Goal: Information Seeking & Learning: Check status

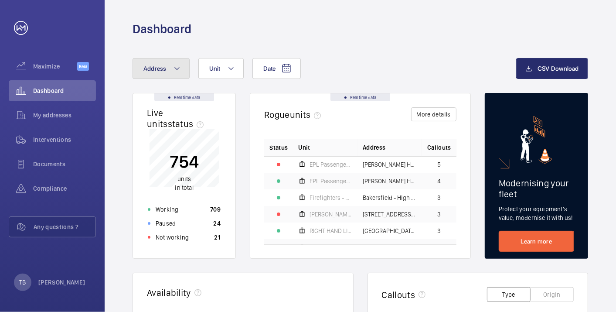
click at [166, 68] on button "Address" at bounding box center [160, 68] width 57 height 21
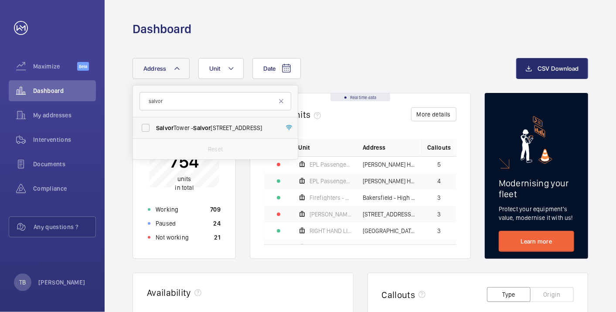
type input "salvor"
click at [179, 126] on span "Salvor Tower - Salvor Tower, LONDON E14 9XY" at bounding box center [216, 127] width 120 height 9
click at [154, 126] on input "Salvor Tower - Salvor Tower, LONDON E14 9XY" at bounding box center [145, 127] width 17 height 17
checkbox input "true"
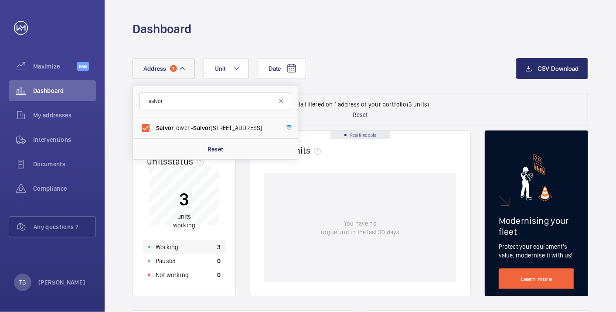
click at [188, 247] on div "Working 3" at bounding box center [184, 247] width 83 height 14
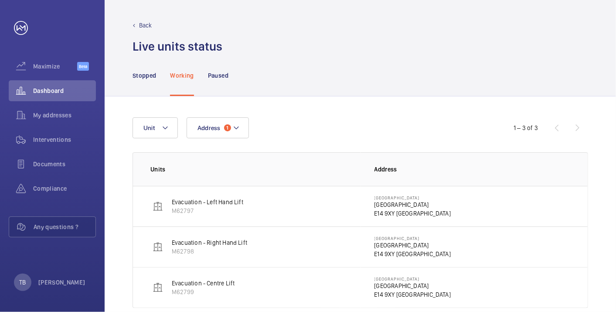
click at [391, 206] on p "Salvor Tower" at bounding box center [412, 204] width 77 height 9
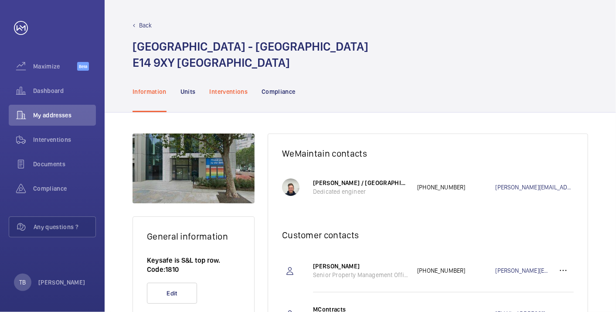
click at [224, 98] on div "Interventions" at bounding box center [229, 91] width 38 height 41
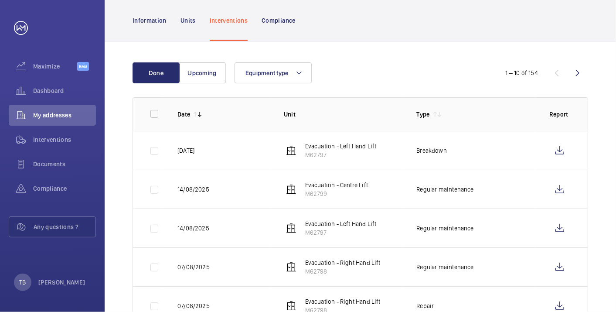
scroll to position [87, 0]
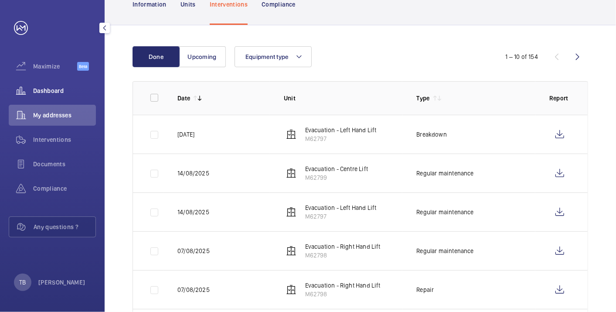
click at [25, 86] on wm-front-icon-button at bounding box center [21, 90] width 24 height 21
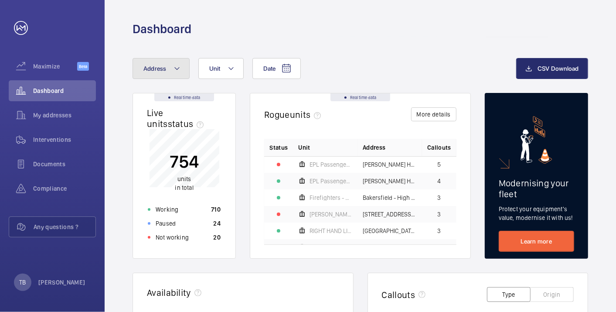
click at [155, 71] on span "Address" at bounding box center [154, 68] width 23 height 7
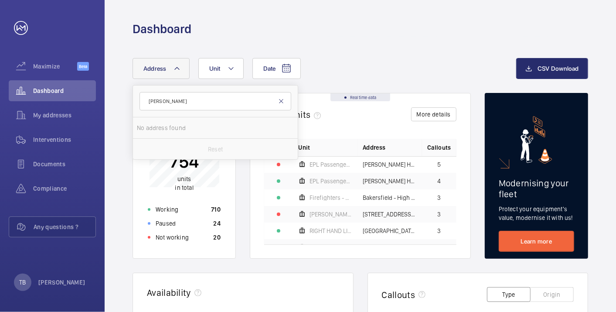
type input "[PERSON_NAME]"
click at [279, 102] on mat-icon at bounding box center [281, 101] width 7 height 7
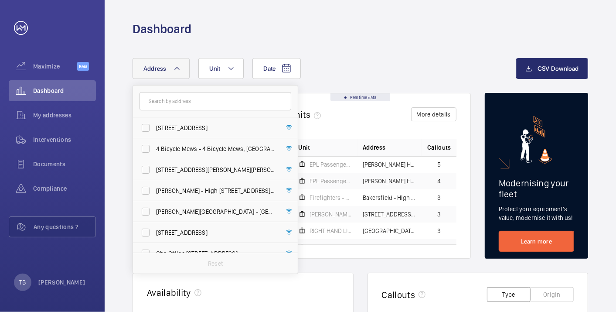
click at [363, 28] on div "Dashboard" at bounding box center [359, 29] width 455 height 16
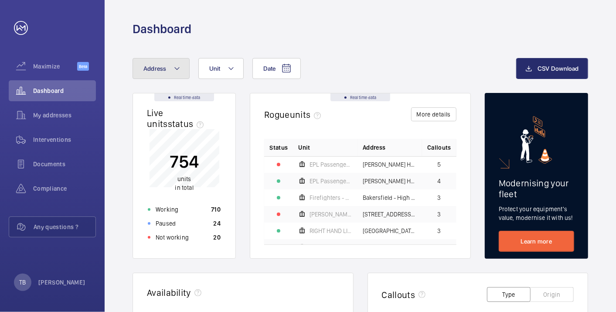
click at [158, 60] on button "Address" at bounding box center [160, 68] width 57 height 21
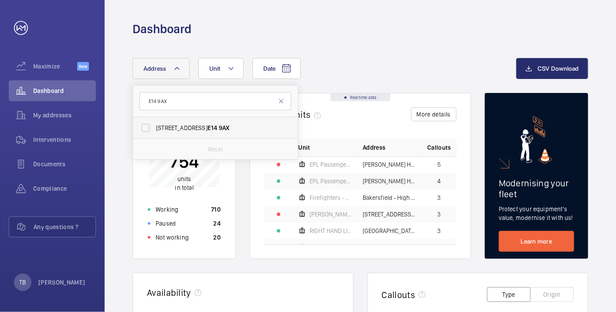
type input "E14 9AX"
click at [200, 130] on span "[STREET_ADDRESS]" at bounding box center [216, 127] width 120 height 9
click at [154, 130] on input "[STREET_ADDRESS]" at bounding box center [145, 127] width 17 height 17
checkbox input "true"
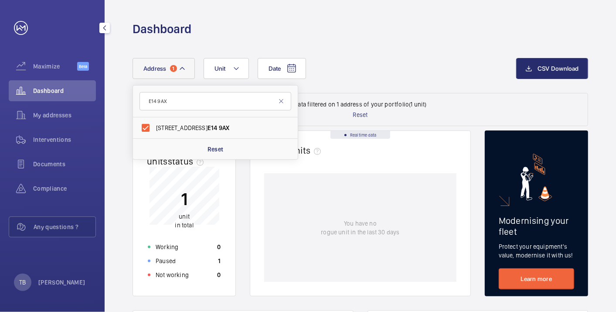
click at [68, 92] on span "Dashboard" at bounding box center [64, 90] width 63 height 9
click at [282, 101] on mat-icon at bounding box center [281, 101] width 7 height 7
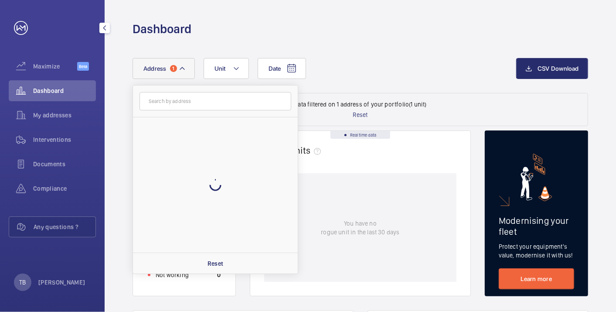
click at [54, 90] on span "Dashboard" at bounding box center [64, 90] width 63 height 9
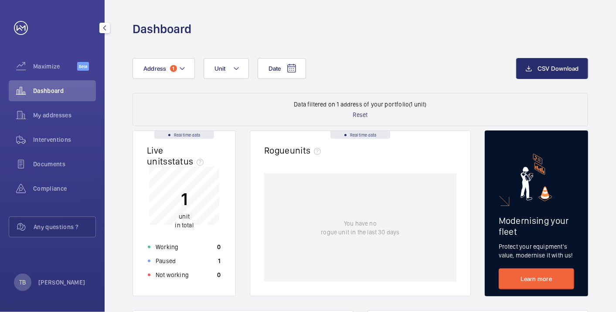
click at [58, 87] on span "Dashboard" at bounding box center [64, 90] width 63 height 9
click at [205, 266] on div "Paused 1" at bounding box center [184, 261] width 83 height 14
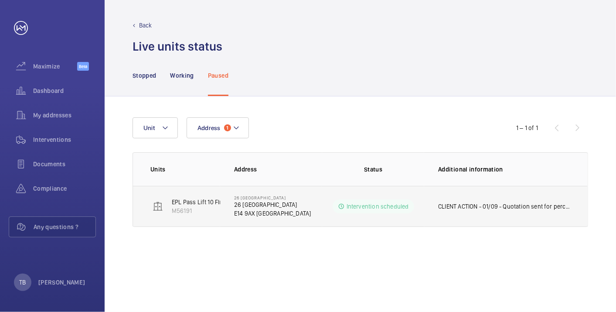
click at [523, 202] on p "CLIENT ACTION - 01/09 - Quotation sent for percentage of upgrade WM ACTION - 01…" at bounding box center [504, 206] width 132 height 9
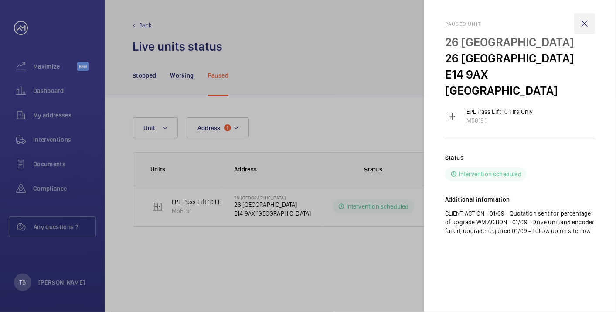
click at [590, 24] on wm-front-icon-button at bounding box center [584, 23] width 21 height 21
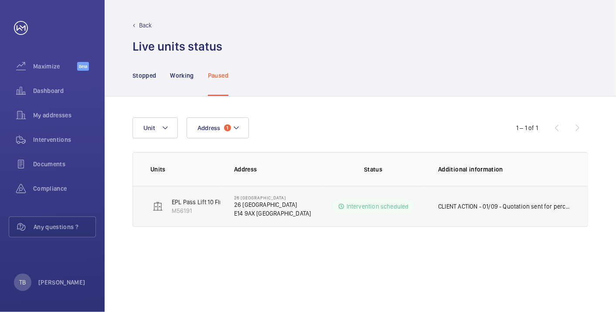
click at [254, 203] on p "26 Whitby House" at bounding box center [272, 204] width 77 height 9
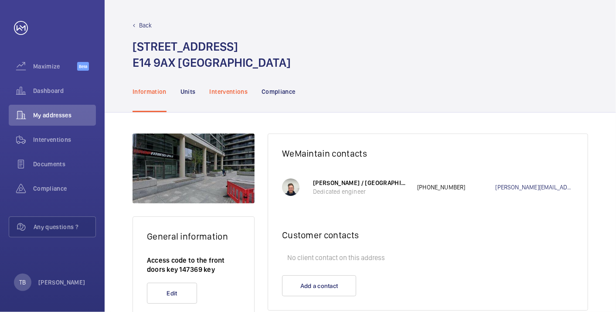
click at [226, 92] on p "Interventions" at bounding box center [229, 91] width 38 height 9
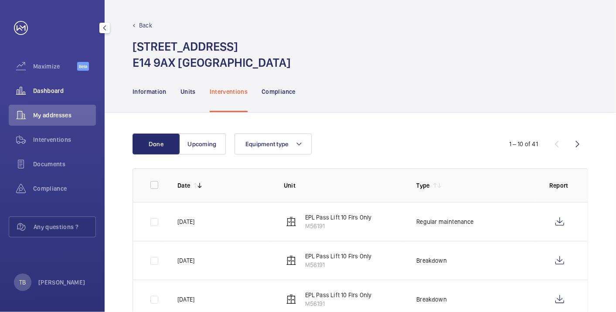
click at [59, 88] on span "Dashboard" at bounding box center [64, 90] width 63 height 9
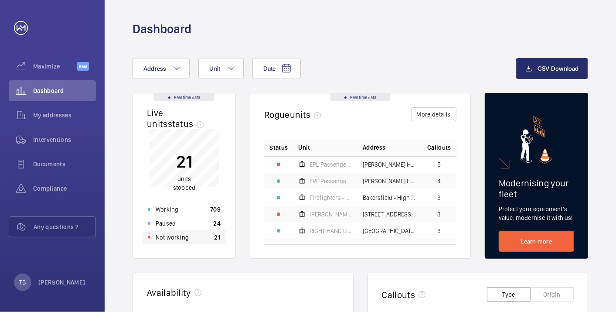
click at [203, 238] on div "Not working 21" at bounding box center [184, 237] width 83 height 14
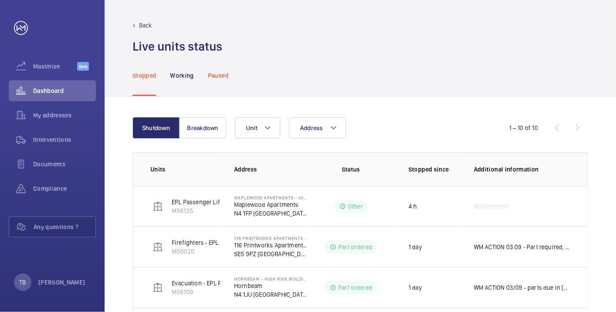
click at [220, 78] on p "Paused" at bounding box center [218, 75] width 20 height 9
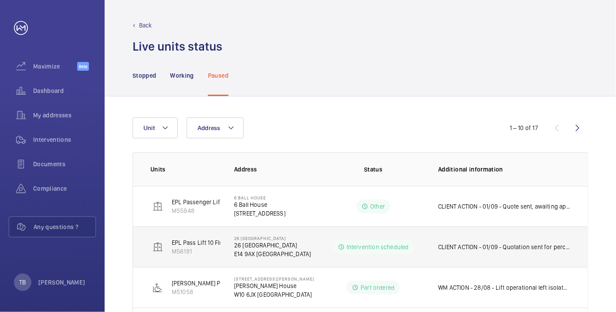
click at [492, 251] on td "CLIENT ACTION - 01/09 - Quotation sent for percentage of upgrade WM ACTION - 01…" at bounding box center [505, 246] width 163 height 41
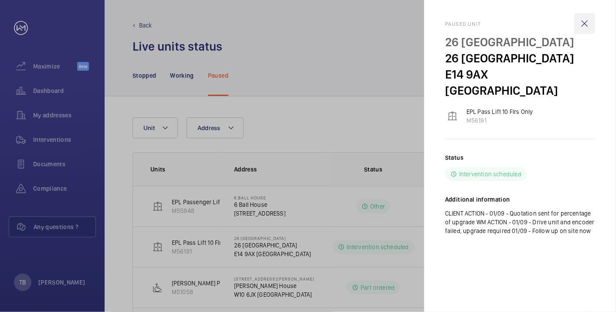
click at [592, 20] on wm-front-icon-button at bounding box center [584, 23] width 21 height 21
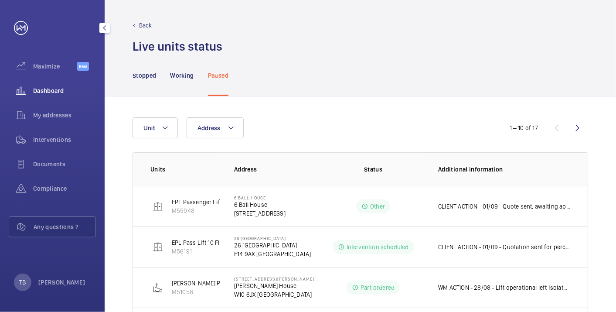
click at [61, 89] on span "Dashboard" at bounding box center [64, 90] width 63 height 9
